Goal: Check status: Check status

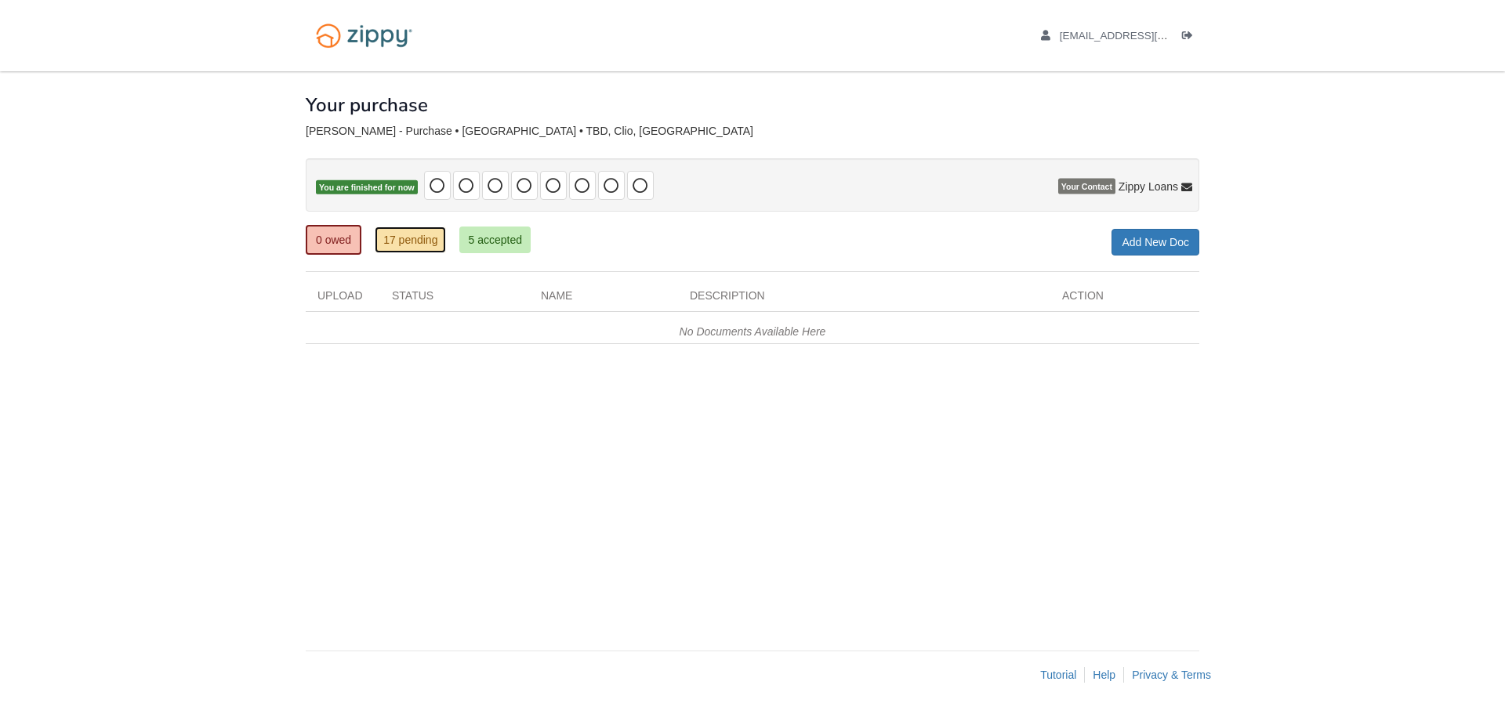
click at [416, 240] on link "17 pending" at bounding box center [410, 240] width 71 height 27
